Goal: Transaction & Acquisition: Obtain resource

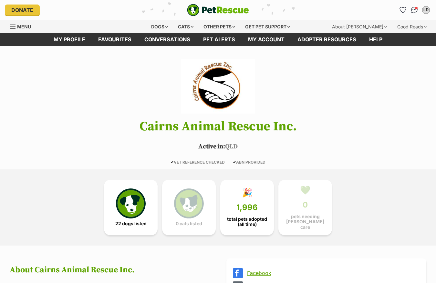
click at [138, 200] on img at bounding box center [131, 204] width 30 height 30
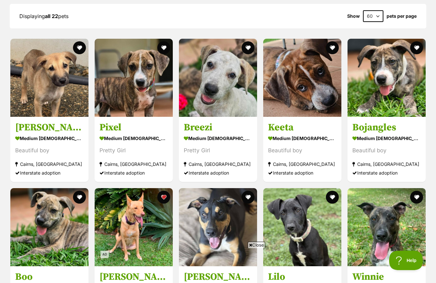
scroll to position [663, 0]
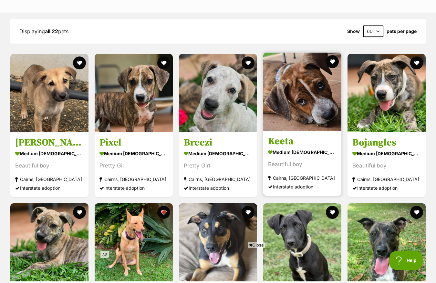
click at [314, 129] on link at bounding box center [302, 129] width 78 height 6
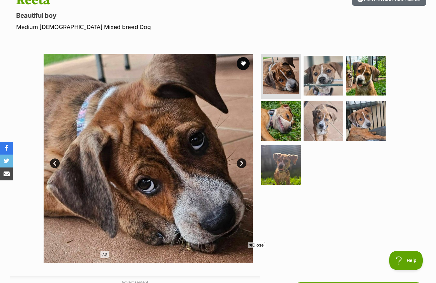
scroll to position [74, 0]
